Goal: Information Seeking & Learning: Learn about a topic

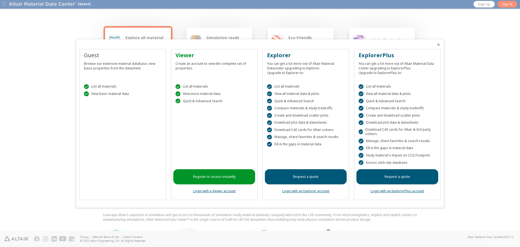
click at [439, 44] on icon "Close" at bounding box center [439, 45] width 4 height 4
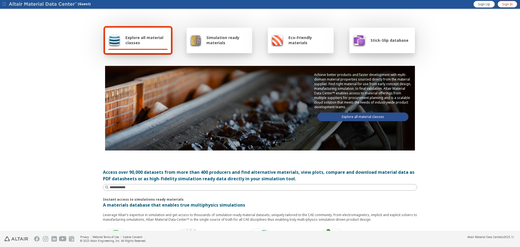
click at [508, 1] on link "Sign In" at bounding box center [508, 4] width 20 height 7
click at [148, 43] on span "Explore all material classes" at bounding box center [146, 40] width 42 height 10
click at [155, 38] on span "Explore all material classes" at bounding box center [146, 40] width 42 height 10
click at [304, 246] on footer "Privacy Website Terms of Use Cookie Consent © 2025 Altair Engineering, Inc. All…" at bounding box center [260, 239] width 520 height 16
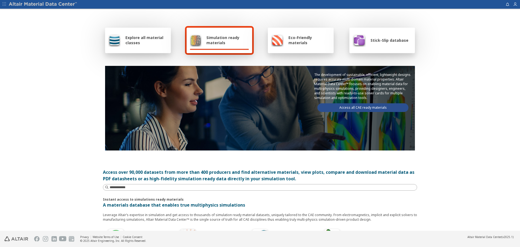
click at [293, 44] on span "Eco-Friendly materials" at bounding box center [310, 40] width 42 height 10
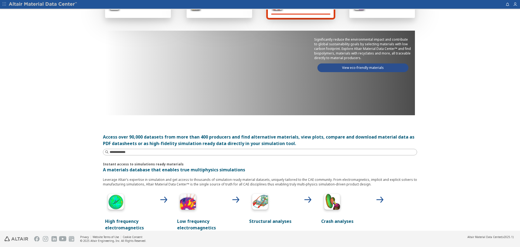
scroll to position [108, 0]
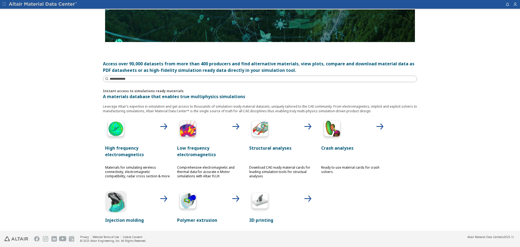
click at [117, 139] on img at bounding box center [116, 130] width 22 height 22
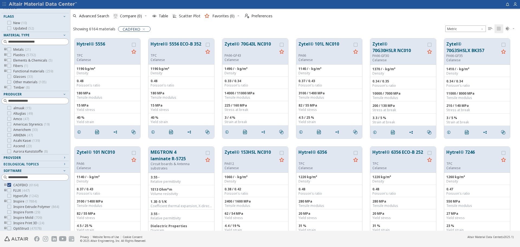
scroll to position [54, 0]
click at [9, 196] on icon at bounding box center [9, 196] width 4 height 4
click at [9, 186] on icon at bounding box center [9, 185] width 4 height 4
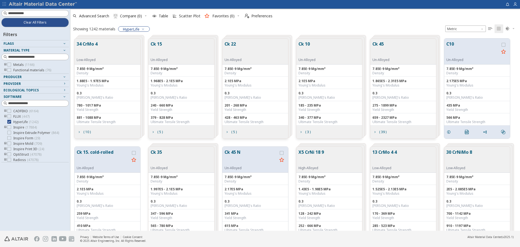
click at [96, 48] on button "34 CrMo 4" at bounding box center [87, 49] width 21 height 17
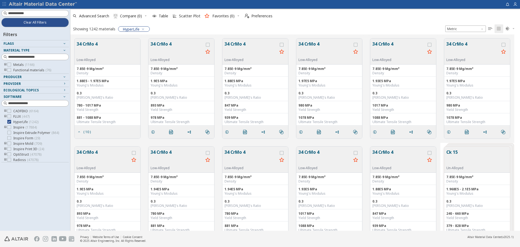
click at [93, 44] on button "34 CrMo 4" at bounding box center [87, 49] width 21 height 17
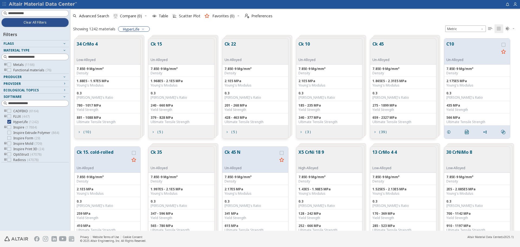
click at [113, 52] on div "34 CrMo 4 Low-Alloyed" at bounding box center [108, 51] width 66 height 26
click at [99, 46] on div "34 CrMo 4 Low-Alloyed" at bounding box center [88, 51] width 23 height 21
click at [92, 46] on button "34 CrMo 4" at bounding box center [87, 49] width 21 height 17
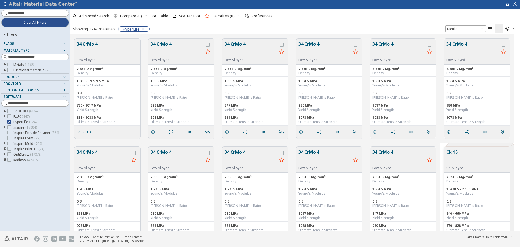
click at [84, 42] on button "34 CrMo 4" at bounding box center [87, 49] width 21 height 17
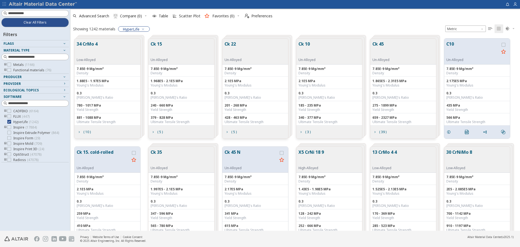
click at [84, 42] on button "34 CrMo 4" at bounding box center [87, 49] width 21 height 17
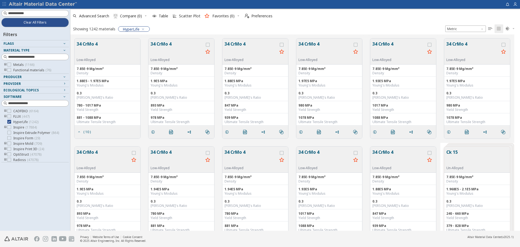
click at [177, 43] on button "34 CrMo 4" at bounding box center [177, 49] width 53 height 17
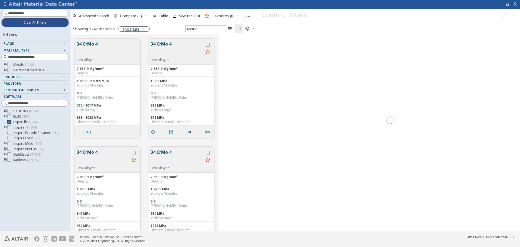
scroll to position [192, 186]
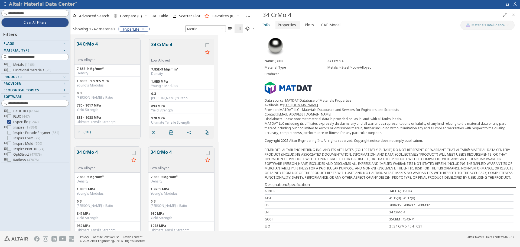
click at [285, 25] on span "Properties" at bounding box center [287, 25] width 18 height 9
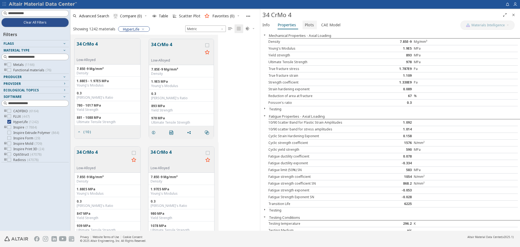
click at [310, 24] on span "Plots" at bounding box center [309, 25] width 9 height 9
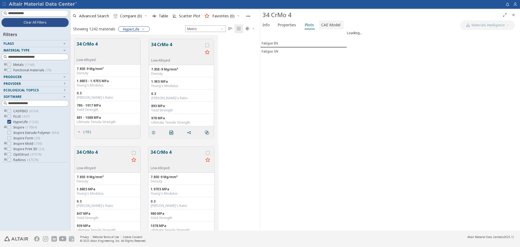
click at [334, 26] on span "CAE Model" at bounding box center [330, 25] width 19 height 9
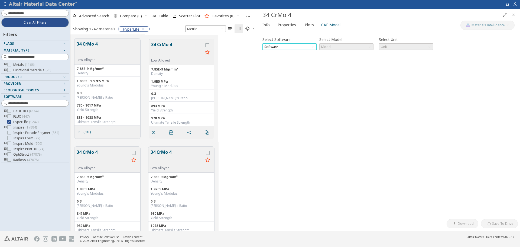
click at [302, 47] on span "Software" at bounding box center [290, 46] width 54 height 7
click at [287, 56] on button "HyperLife" at bounding box center [290, 53] width 54 height 7
click at [340, 47] on span "Model" at bounding box center [346, 46] width 54 height 7
click at [340, 55] on button "HyperLife" at bounding box center [346, 53] width 54 height 7
click at [312, 27] on span "Plots" at bounding box center [310, 25] width 10 height 9
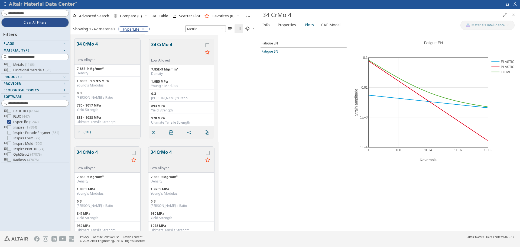
click at [271, 51] on div "Fatigue SN" at bounding box center [270, 51] width 17 height 5
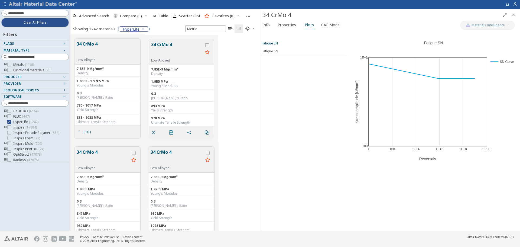
click at [271, 44] on div "Fatigue EN" at bounding box center [270, 43] width 16 height 5
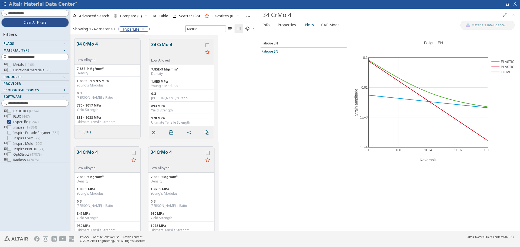
click at [274, 54] on button "Fatigue SN" at bounding box center [303, 51] width 87 height 8
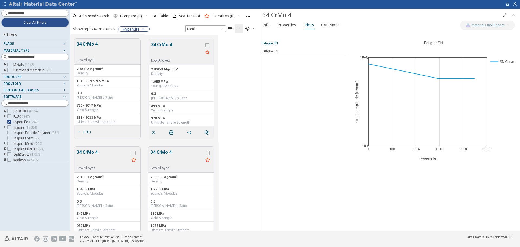
click at [276, 45] on div "Fatigue EN" at bounding box center [270, 43] width 16 height 5
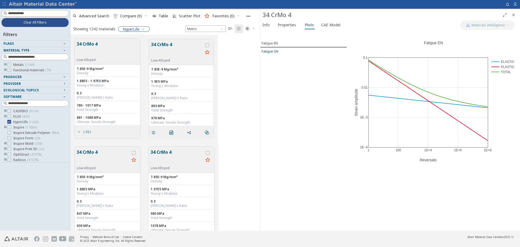
click at [271, 49] on div "Fatigue SN" at bounding box center [270, 51] width 17 height 5
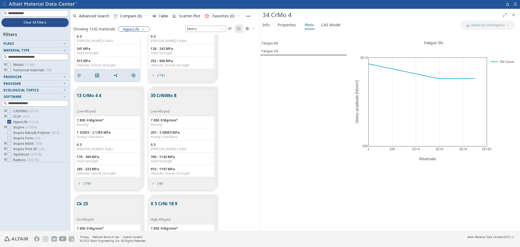
scroll to position [894, 0]
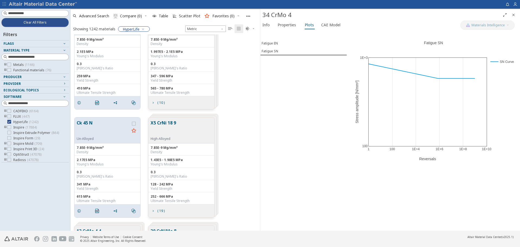
click at [513, 15] on icon "Close" at bounding box center [514, 15] width 4 height 4
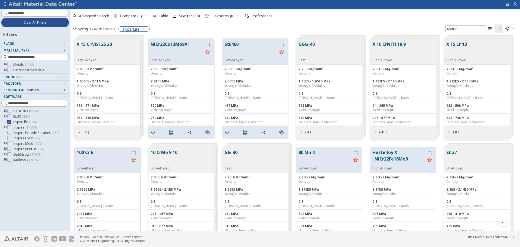
scroll to position [623, 0]
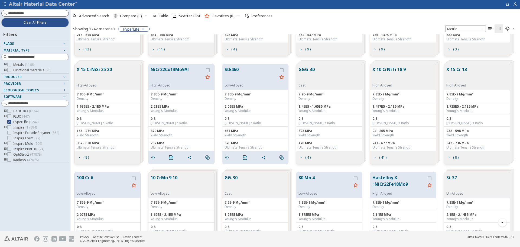
click at [46, 12] on input at bounding box center [38, 13] width 60 height 5
type input "*******"
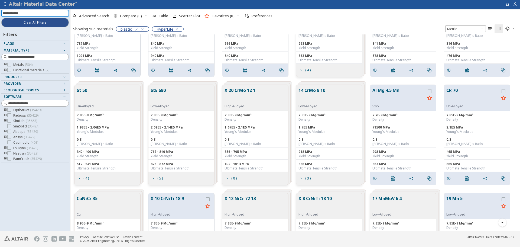
scroll to position [1156, 0]
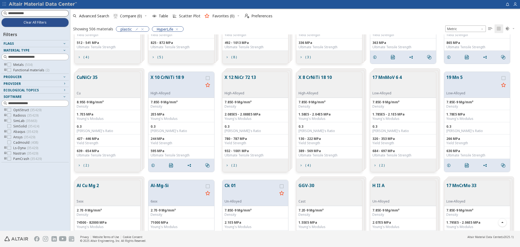
drag, startPoint x: 47, startPoint y: 16, endPoint x: 49, endPoint y: 13, distance: 3.9
click at [47, 16] on div at bounding box center [34, 13] width 67 height 7
click at [49, 13] on input at bounding box center [35, 13] width 66 height 6
type input "***"
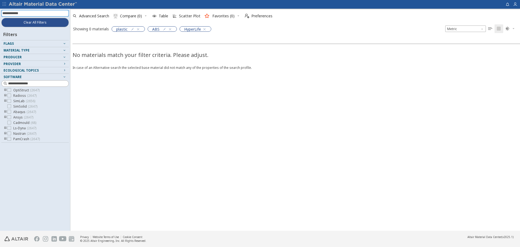
scroll to position [28, 0]
click at [170, 28] on icon "button" at bounding box center [170, 29] width 4 height 4
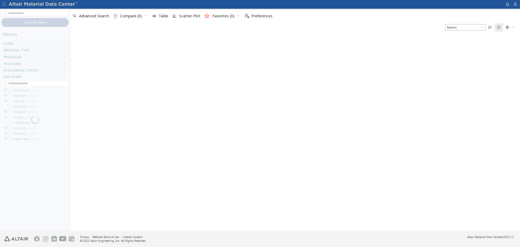
click at [40, 14] on div at bounding box center [35, 120] width 70 height 222
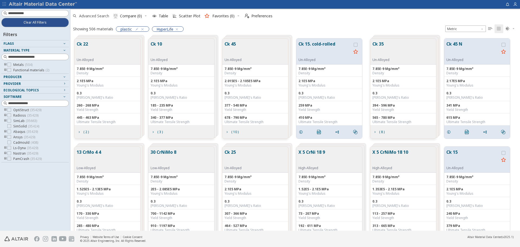
scroll to position [192, 446]
click at [40, 11] on input at bounding box center [38, 13] width 60 height 5
type input "**"
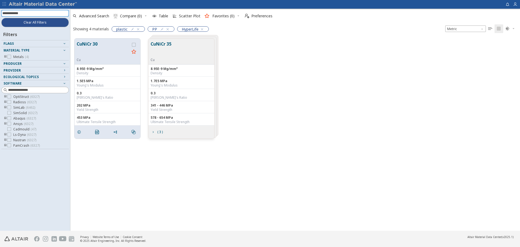
scroll to position [28, 0]
click at [134, 29] on icon "button" at bounding box center [132, 29] width 4 height 4
click at [140, 28] on icon "button" at bounding box center [138, 29] width 4 height 4
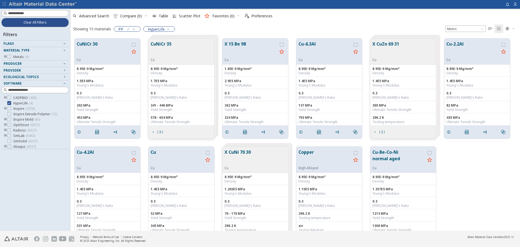
click at [4, 56] on icon "toogle group" at bounding box center [6, 57] width 4 height 4
click at [13, 62] on icon "toogle group" at bounding box center [14, 62] width 4 height 4
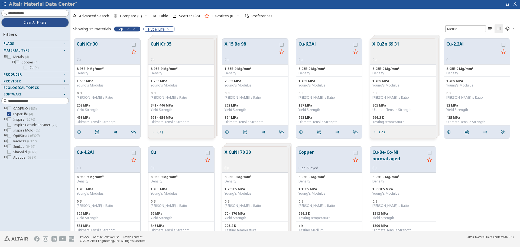
click at [134, 26] on div "PP" at bounding box center [127, 28] width 27 height 5
click at [161, 30] on span "HyperLife" at bounding box center [156, 29] width 17 height 5
